Goal: Task Accomplishment & Management: Manage account settings

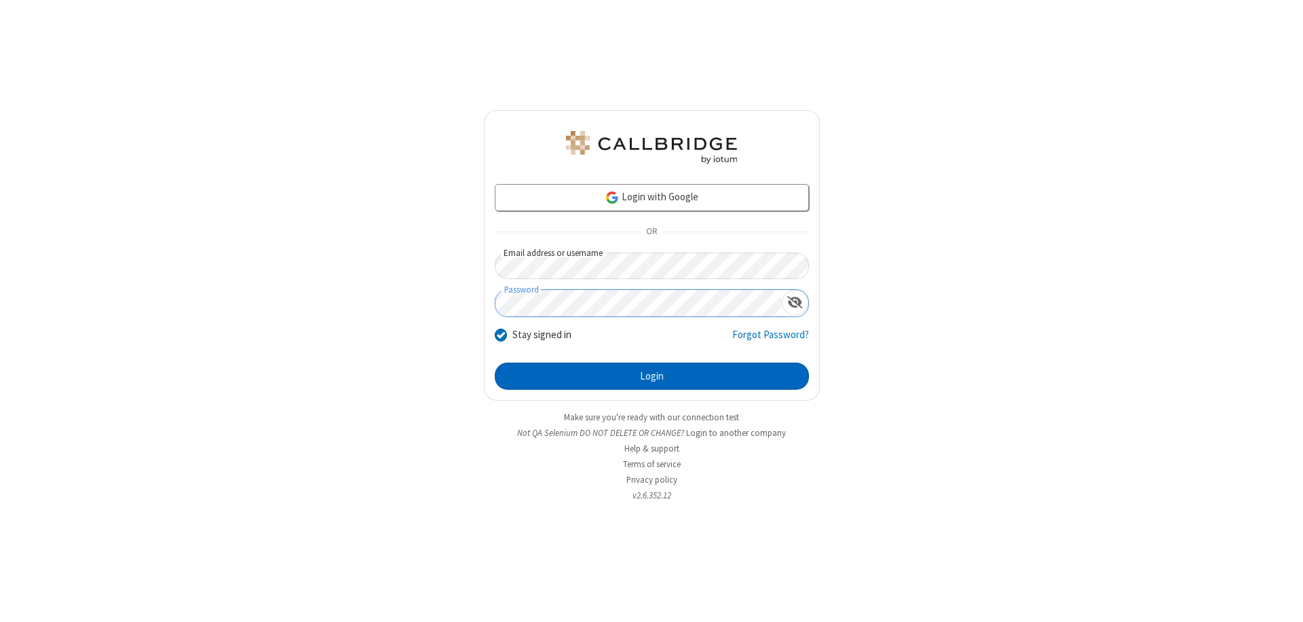
click at [652, 376] on button "Login" at bounding box center [652, 376] width 314 height 27
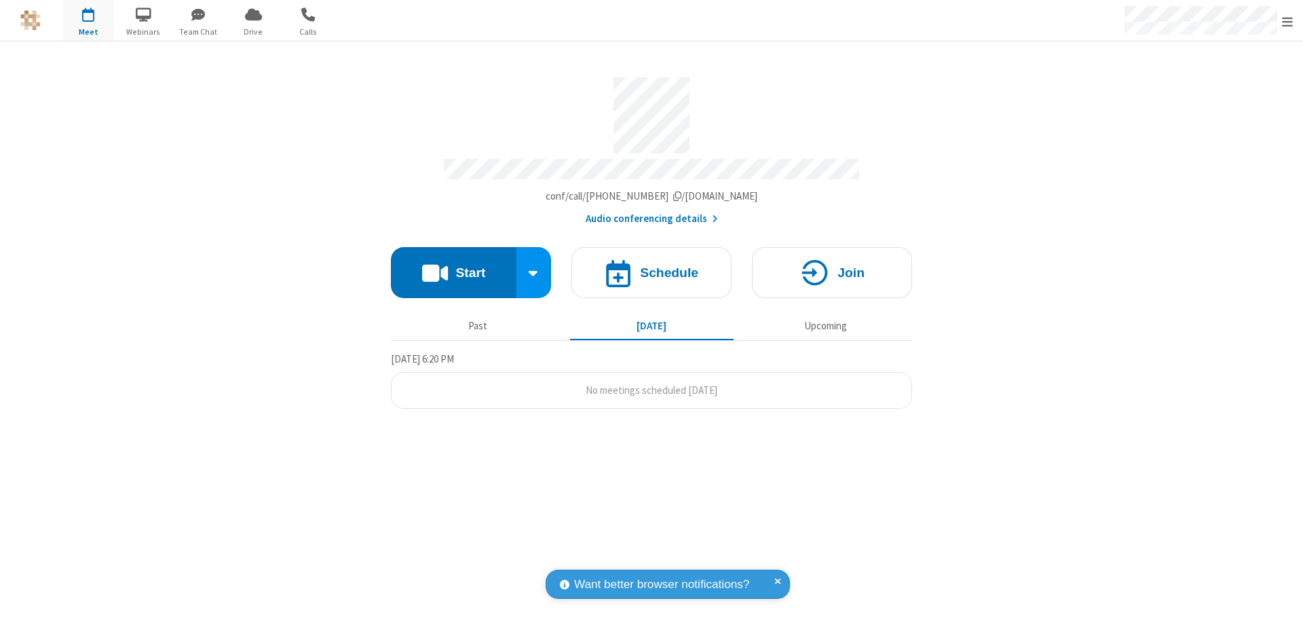
click at [1288, 21] on span "Open menu" at bounding box center [1287, 22] width 11 height 14
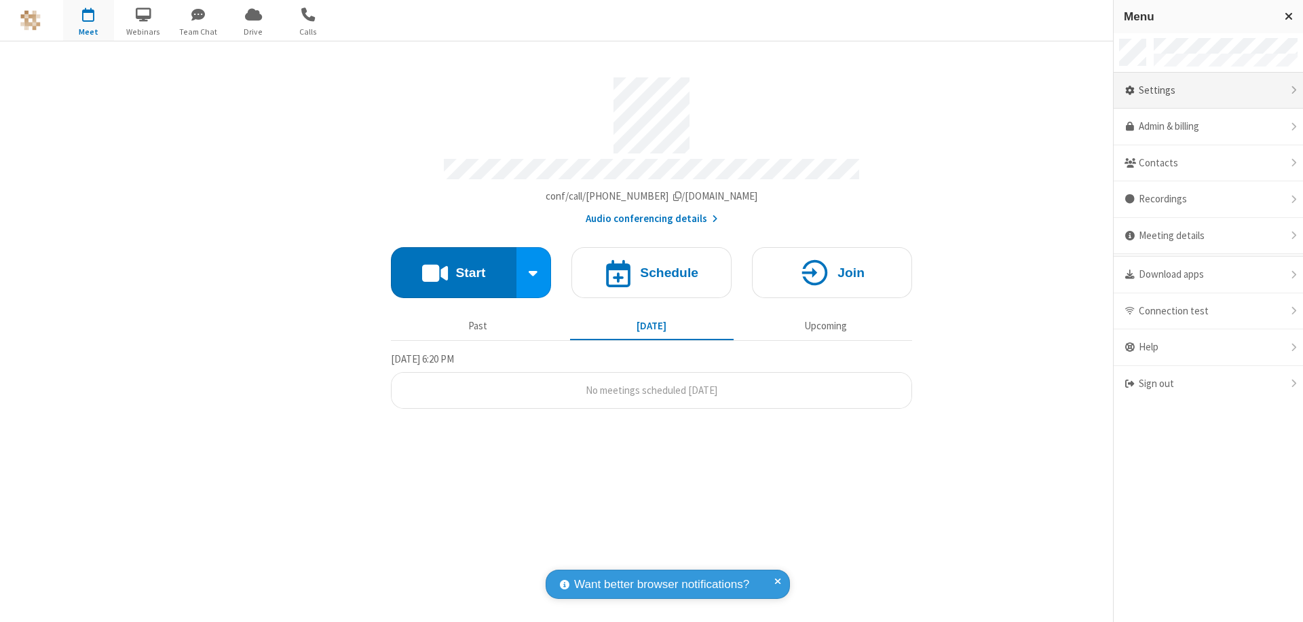
click at [1208, 90] on div "Settings" at bounding box center [1208, 91] width 189 height 37
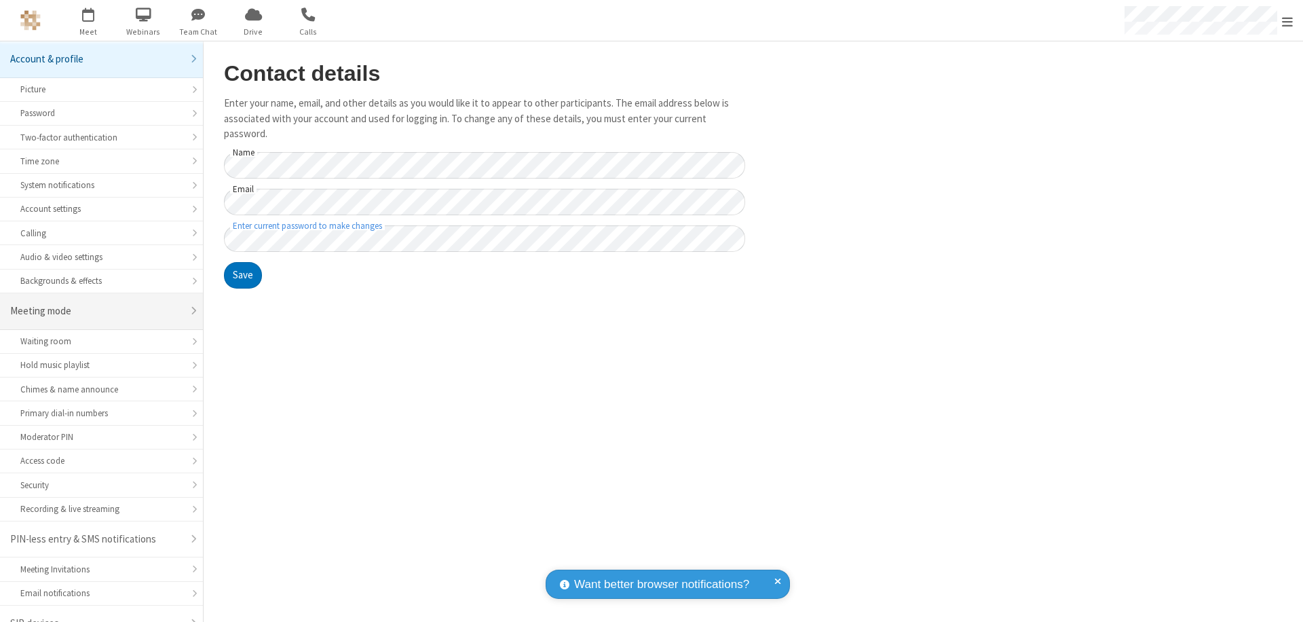
click at [96, 303] on div "Meeting mode" at bounding box center [96, 311] width 172 height 16
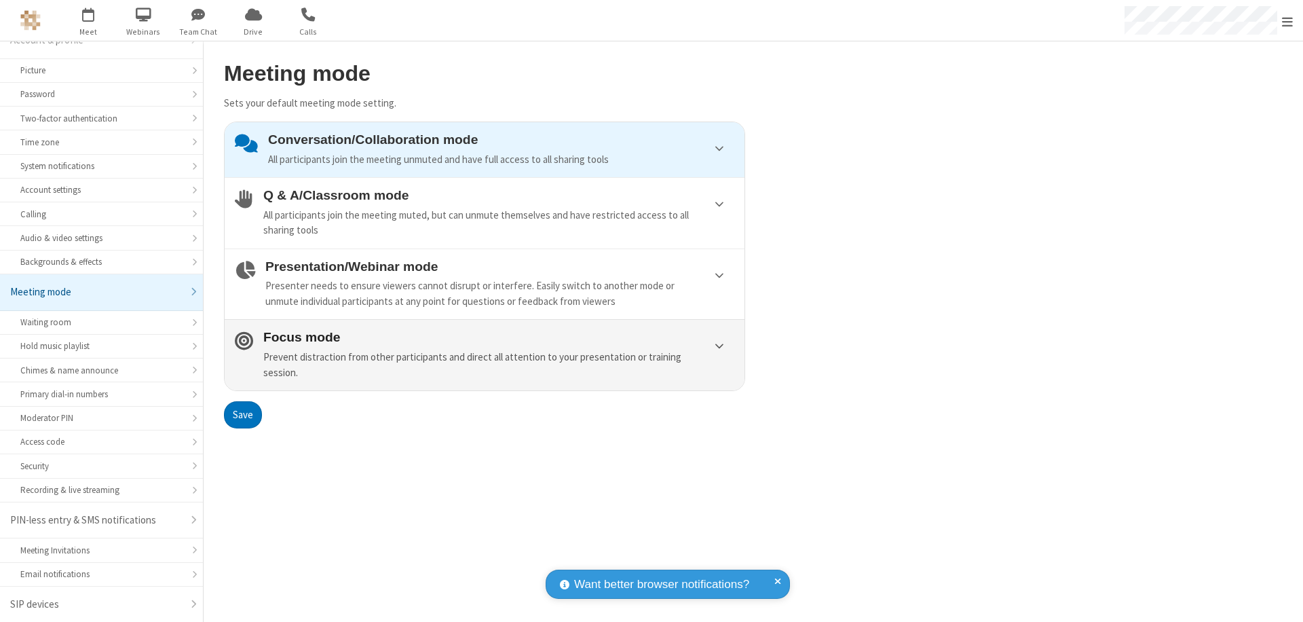
click at [485, 354] on div "Prevent distraction from other participants and direct all attention to your pr…" at bounding box center [498, 365] width 471 height 31
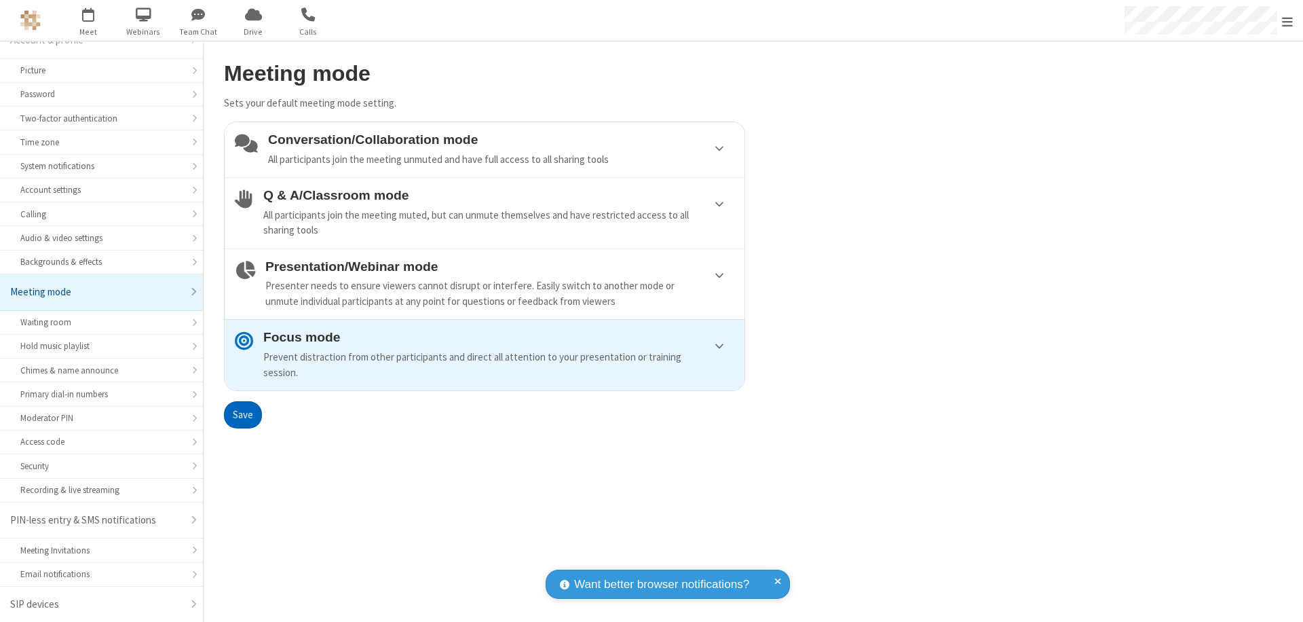
click at [242, 414] on button "Save" at bounding box center [243, 414] width 38 height 27
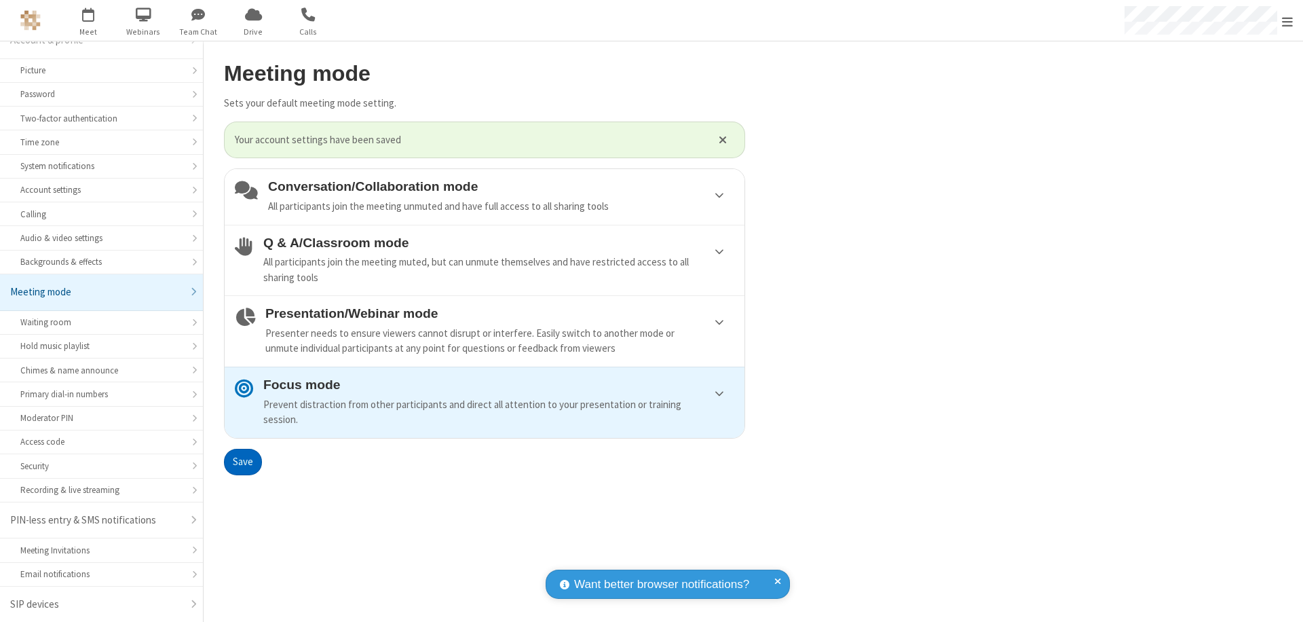
click at [1288, 20] on span "Open menu" at bounding box center [1287, 22] width 11 height 14
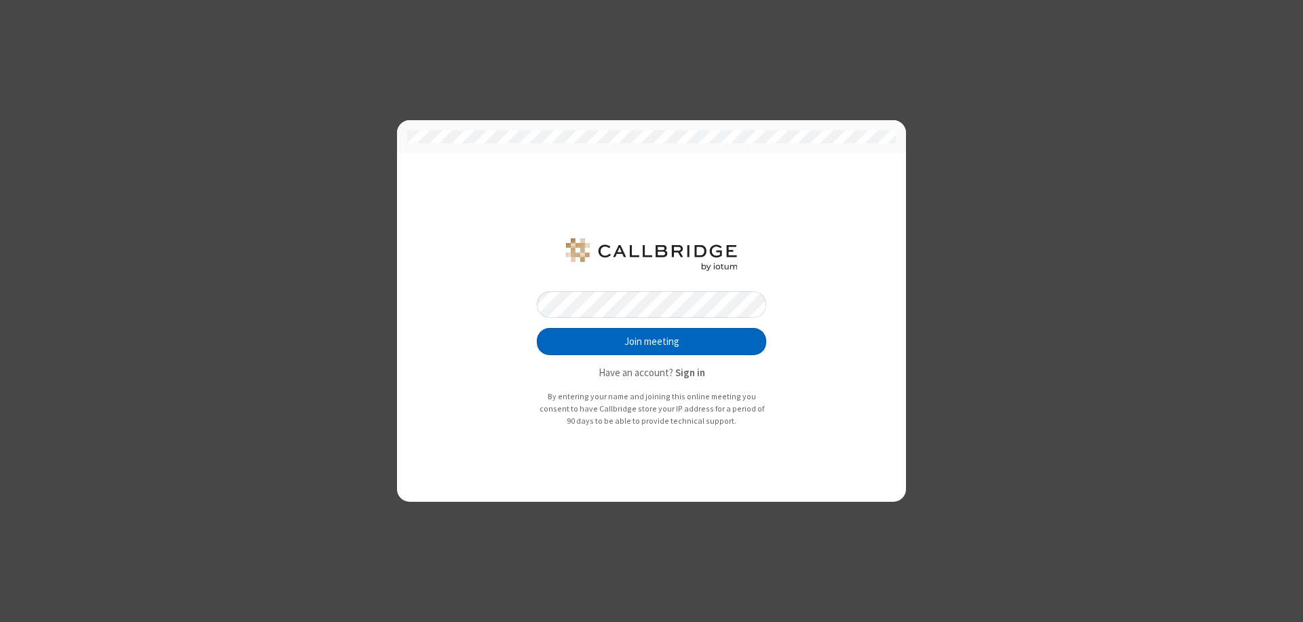
click at [652, 341] on button "Join meeting" at bounding box center [651, 341] width 229 height 27
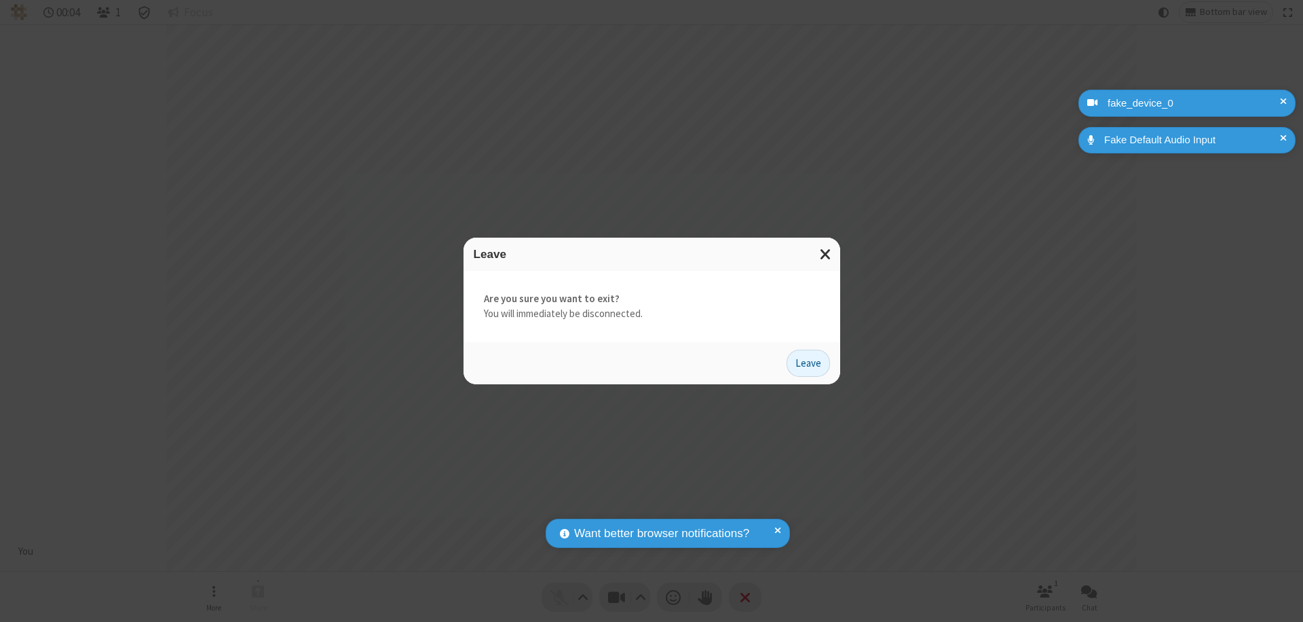
click at [809, 363] on button "Leave" at bounding box center [808, 363] width 43 height 27
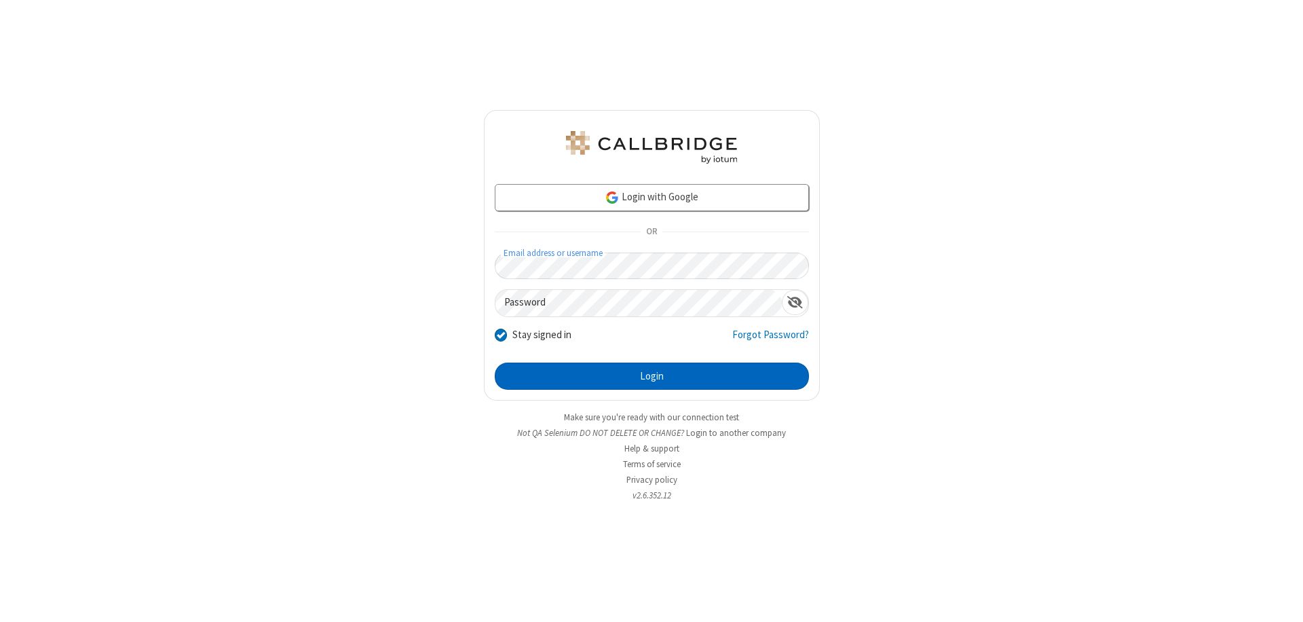
click at [652, 376] on button "Login" at bounding box center [652, 376] width 314 height 27
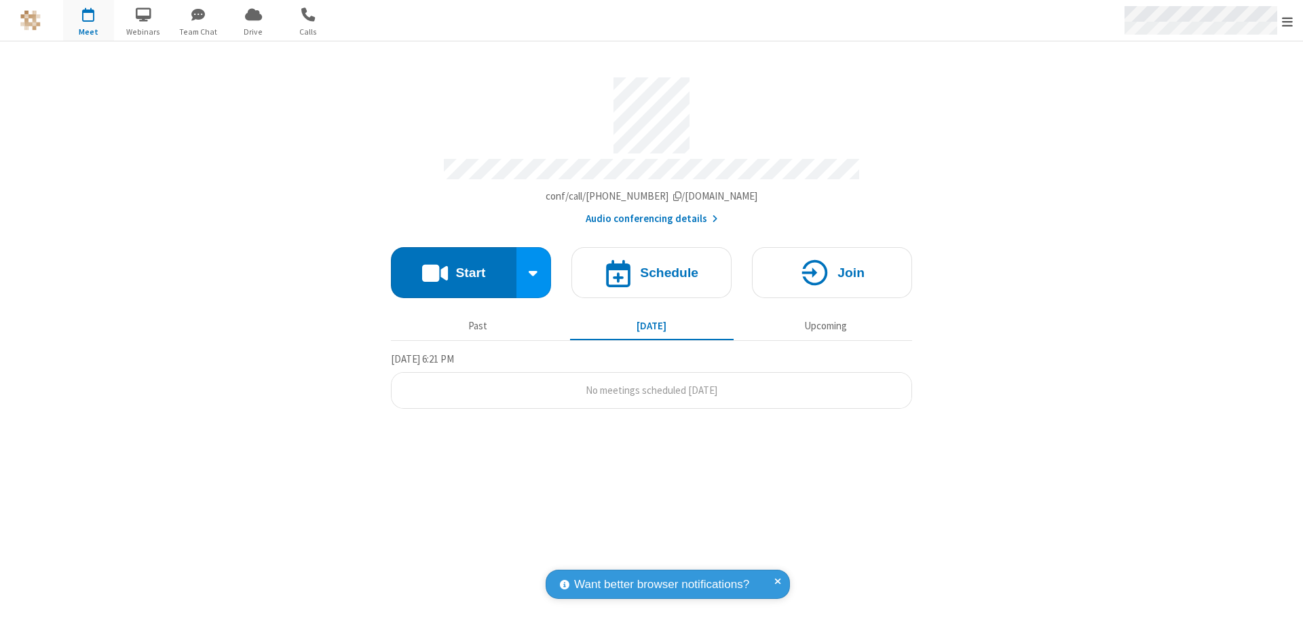
click at [1288, 21] on span "Open menu" at bounding box center [1287, 22] width 11 height 14
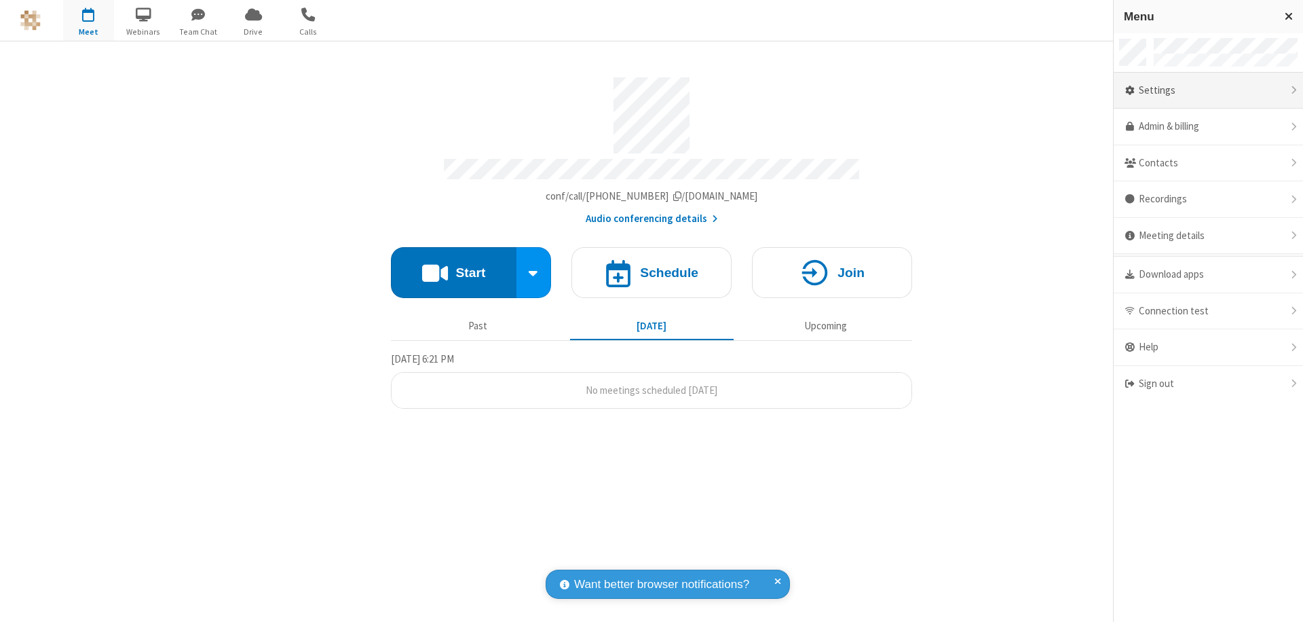
click at [1208, 90] on div "Settings" at bounding box center [1208, 91] width 189 height 37
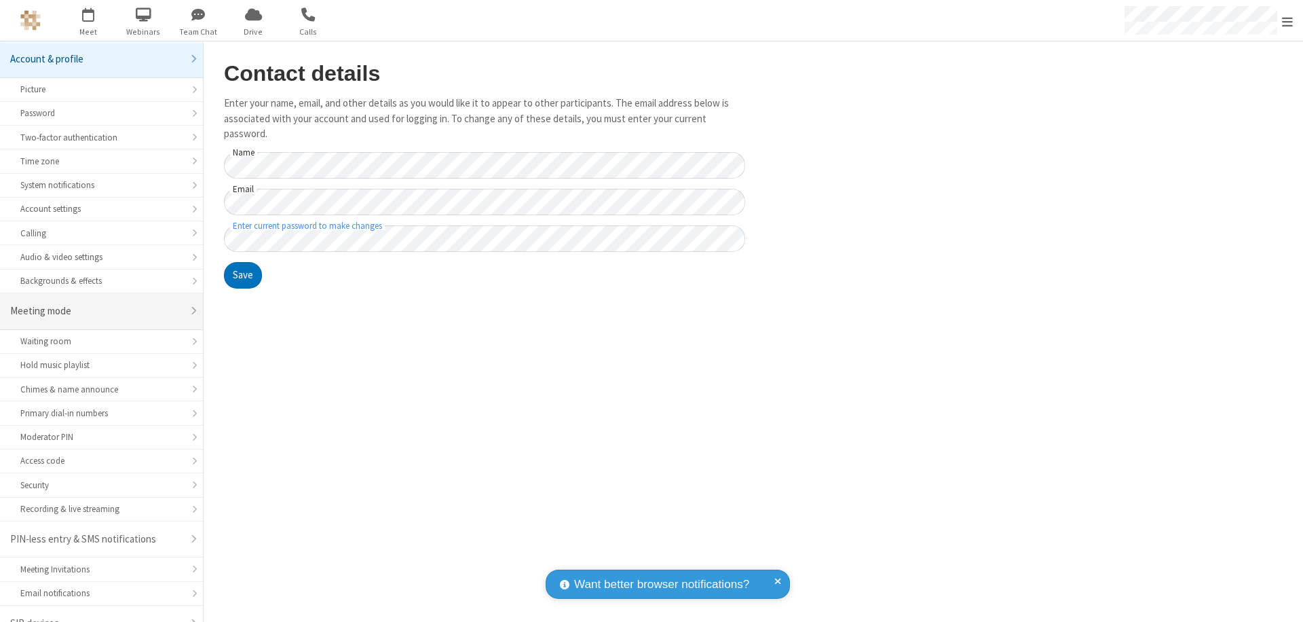
click at [96, 303] on div "Meeting mode" at bounding box center [96, 311] width 172 height 16
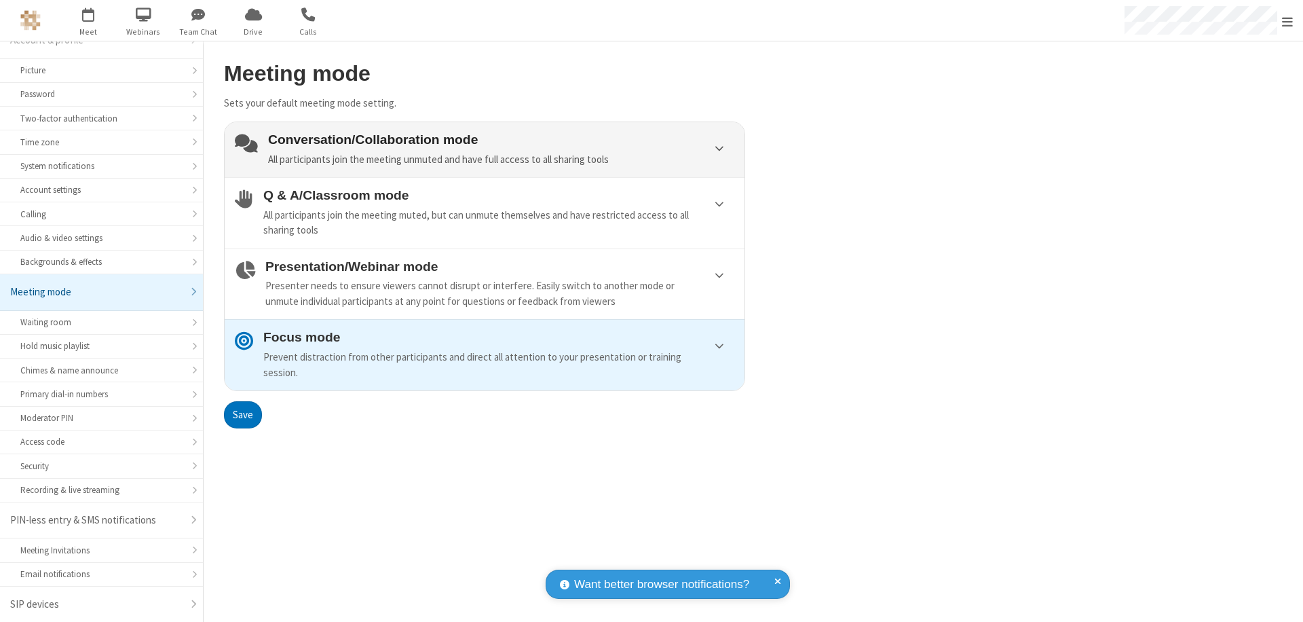
click at [485, 149] on div "Conversation/Collaboration mode All participants join the meeting unmuted and h…" at bounding box center [501, 149] width 466 height 35
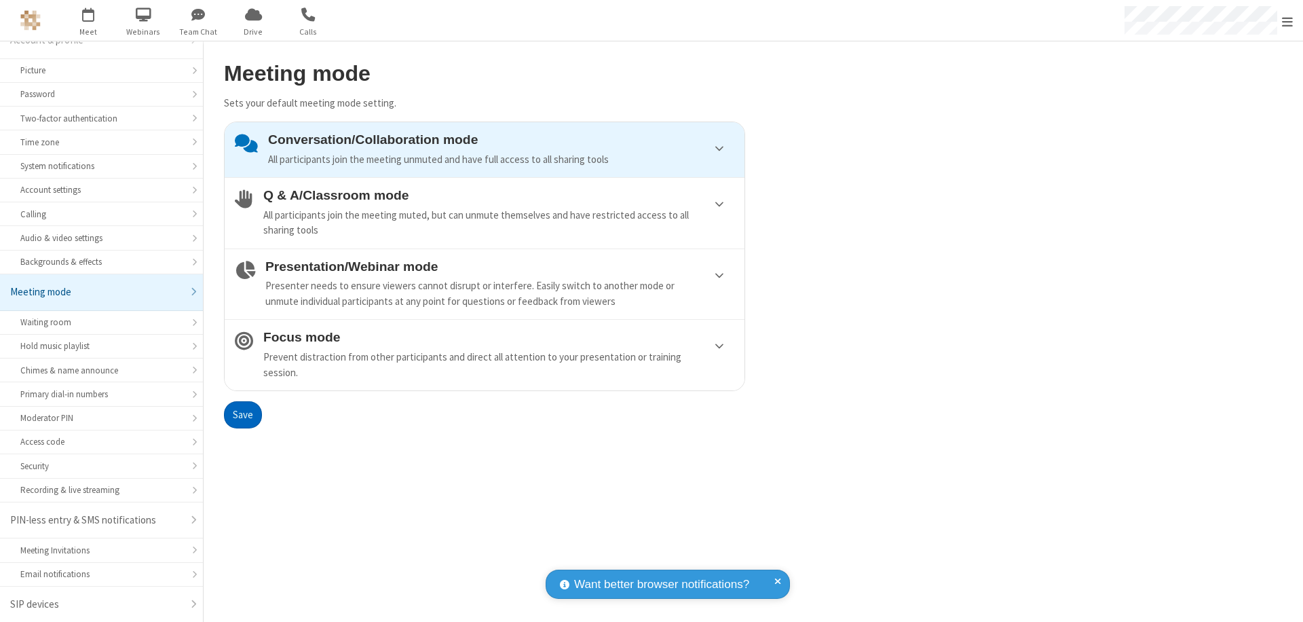
click at [242, 414] on button "Save" at bounding box center [243, 414] width 38 height 27
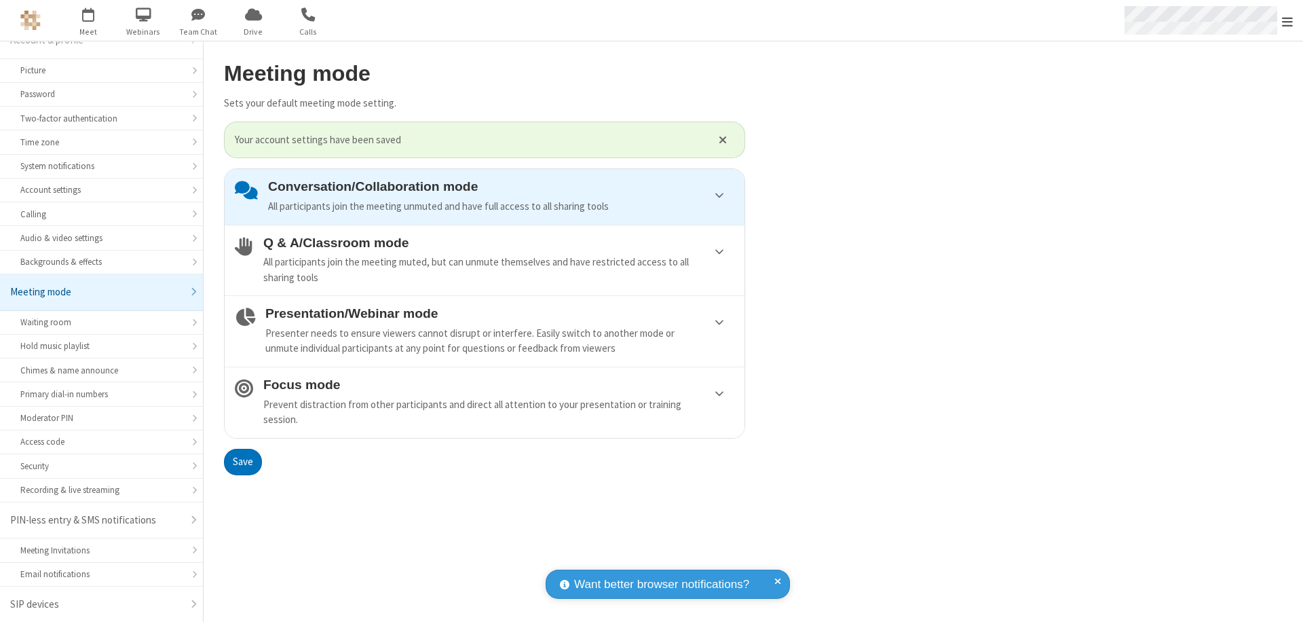
click at [1288, 20] on span "Open menu" at bounding box center [1287, 22] width 11 height 14
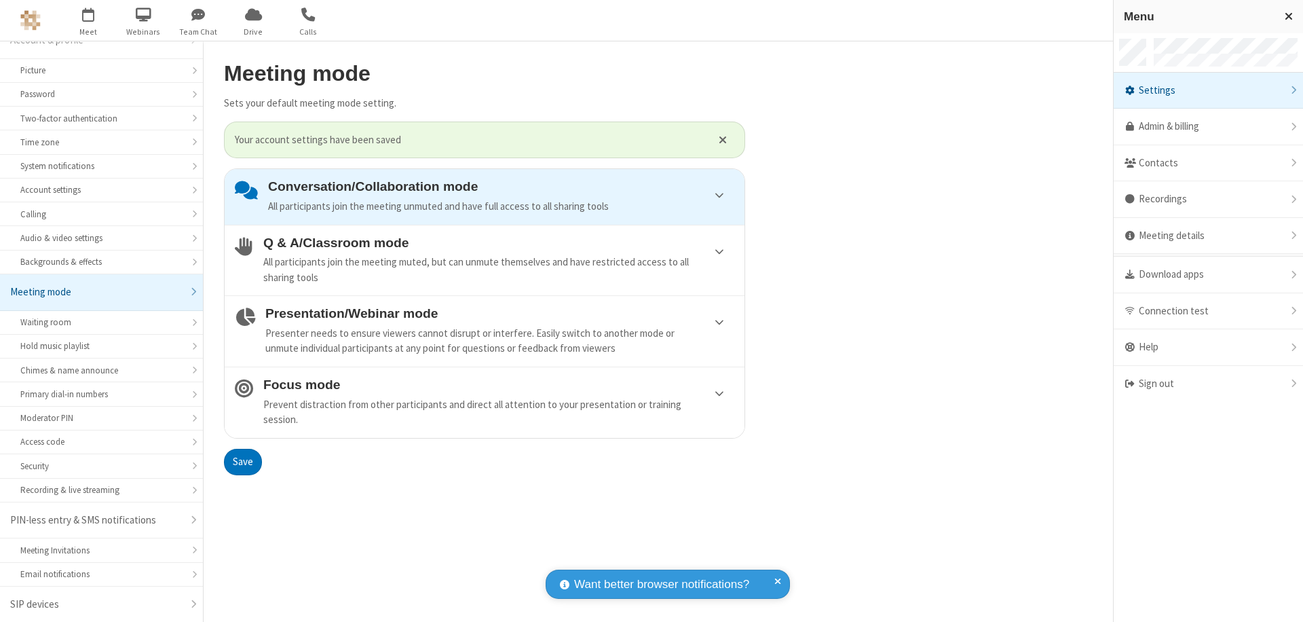
click at [1208, 384] on div "Sign out" at bounding box center [1208, 384] width 189 height 36
